Goal: Task Accomplishment & Management: Manage account settings

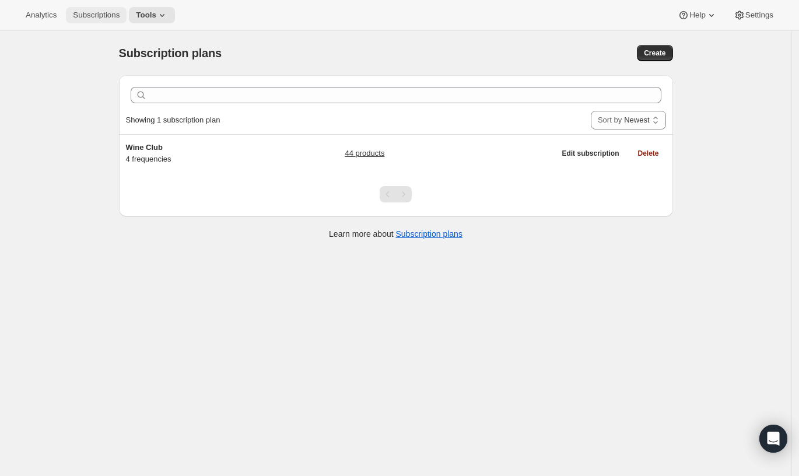
click at [81, 11] on span "Subscriptions" at bounding box center [96, 15] width 47 height 9
click at [746, 18] on span "Settings" at bounding box center [760, 15] width 28 height 9
click at [771, 13] on span "Settings" at bounding box center [760, 15] width 28 height 9
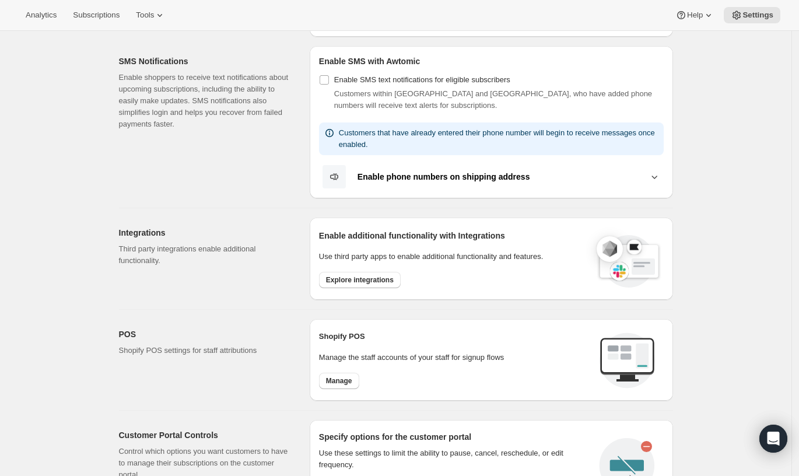
scroll to position [481, 0]
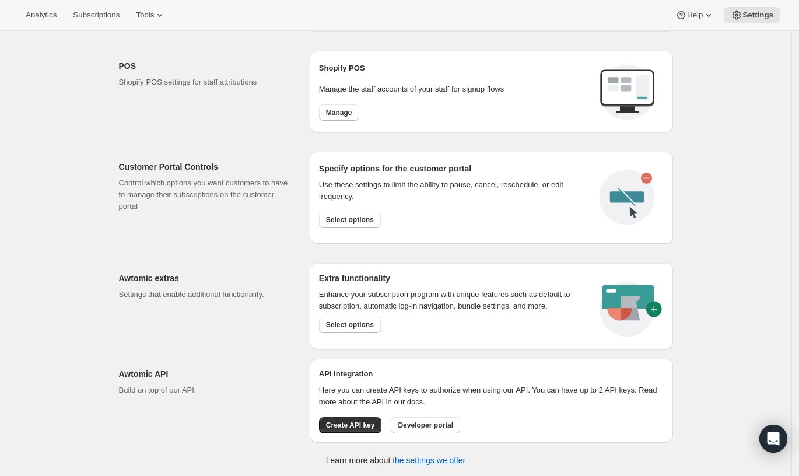
drag, startPoint x: 471, startPoint y: 350, endPoint x: 492, endPoint y: 354, distance: 21.4
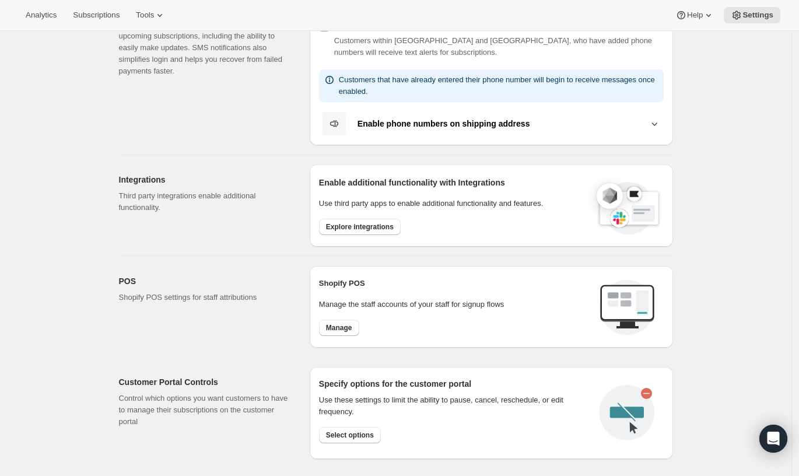
scroll to position [0, 0]
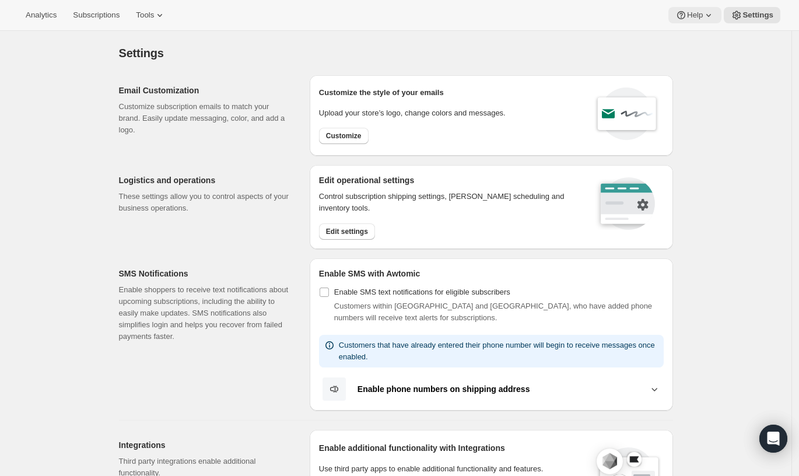
click at [719, 11] on button "Help" at bounding box center [695, 15] width 53 height 16
click at [685, 44] on span "Setup guide" at bounding box center [693, 39] width 40 height 12
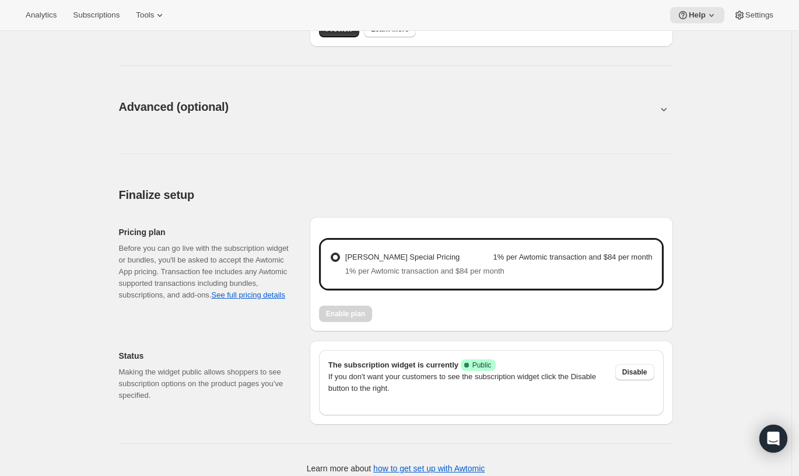
scroll to position [572, 0]
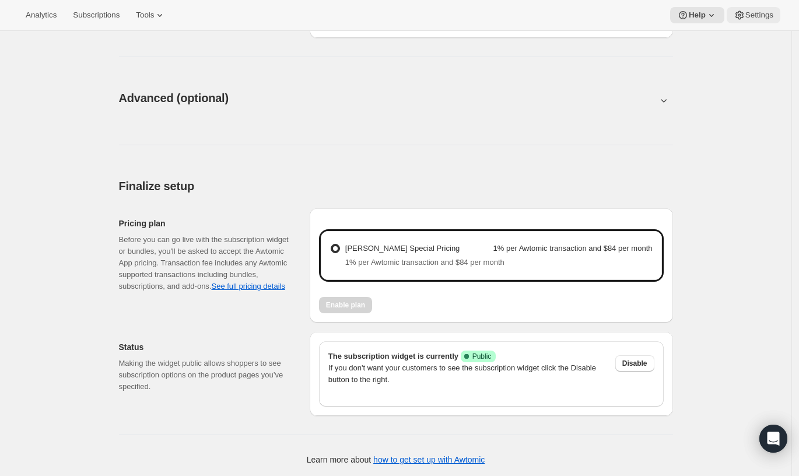
click at [756, 13] on span "Settings" at bounding box center [760, 15] width 28 height 9
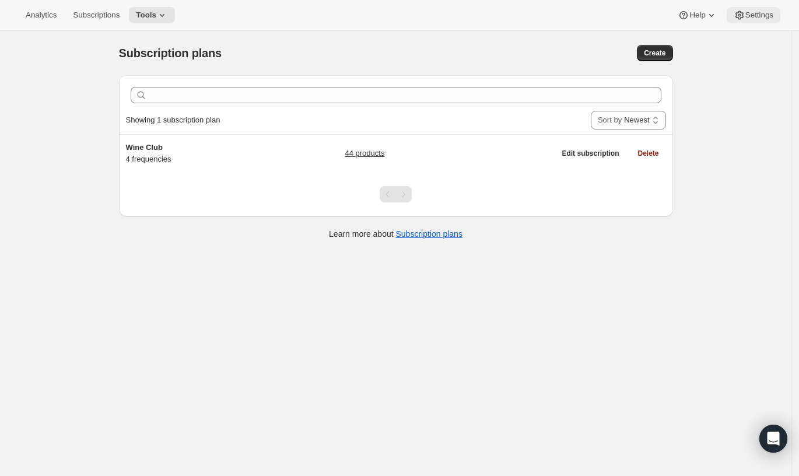
click at [754, 14] on span "Settings" at bounding box center [760, 15] width 28 height 9
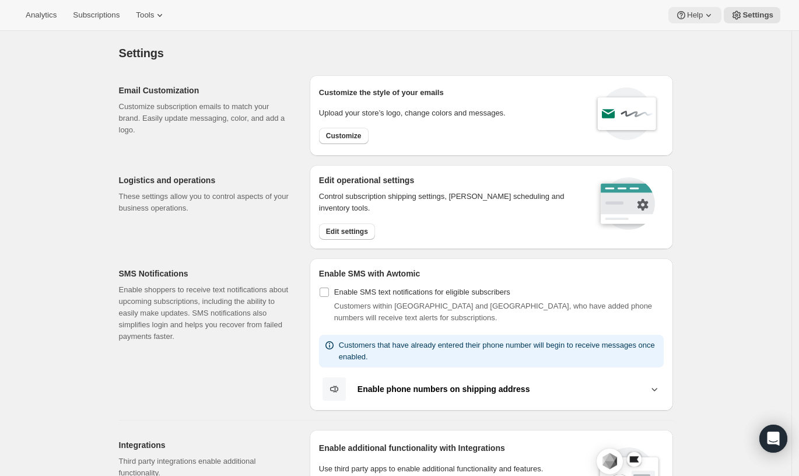
click at [685, 17] on icon at bounding box center [682, 15] width 12 height 12
click at [678, 37] on span "Setup guide" at bounding box center [693, 38] width 40 height 9
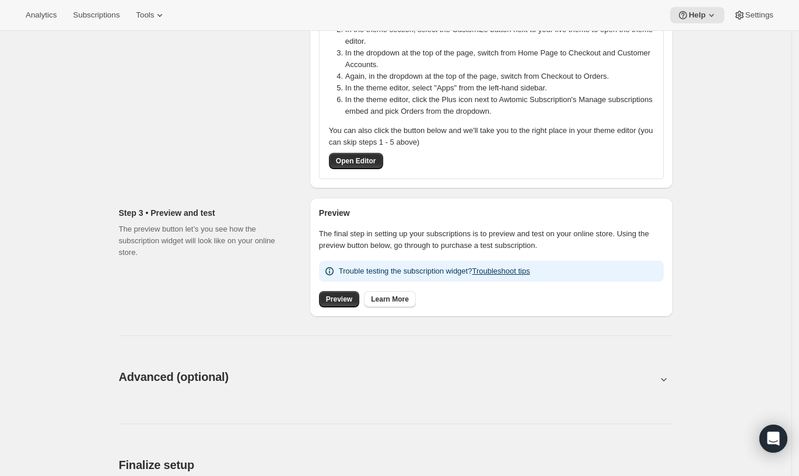
scroll to position [557, 0]
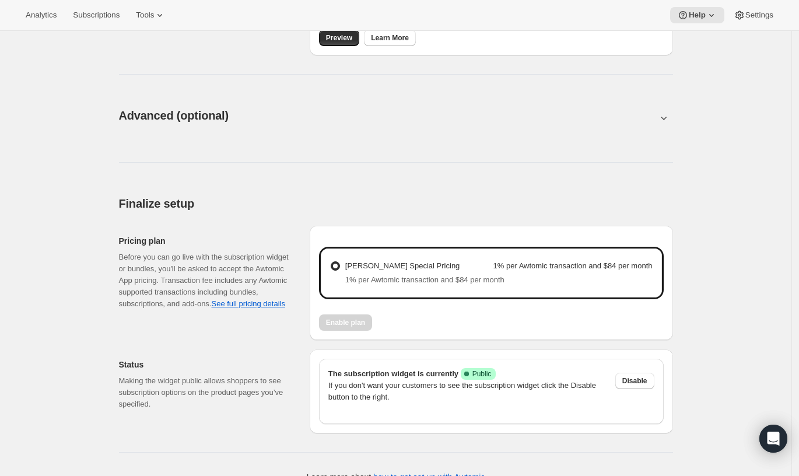
scroll to position [572, 0]
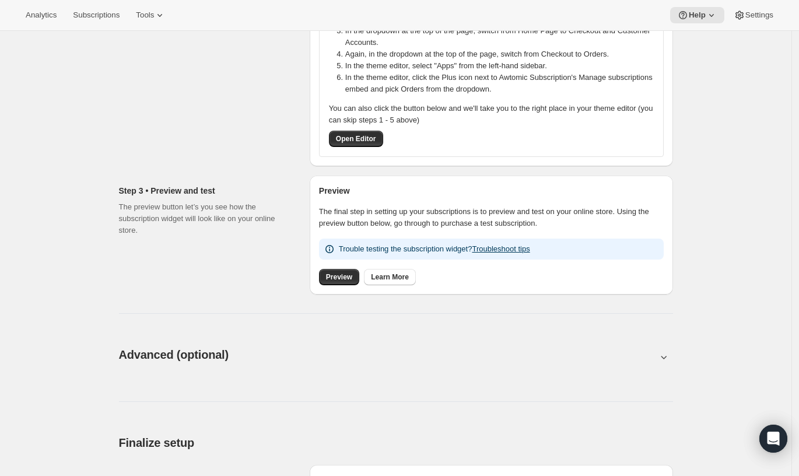
scroll to position [572, 0]
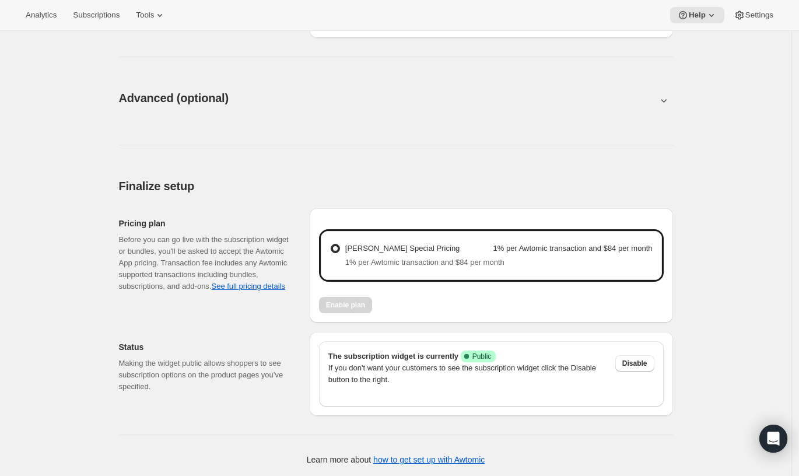
click at [392, 251] on span "[PERSON_NAME] Special Pricing" at bounding box center [402, 248] width 115 height 9
click at [331, 245] on Pricing "[PERSON_NAME] Special Pricing 1% per Awtomic transaction and $84 per month" at bounding box center [331, 244] width 1 height 1
click at [662, 269] on div "[PERSON_NAME] Special Pricing 1% per Awtomic transaction and $84 per month 1% p…" at bounding box center [491, 255] width 341 height 49
